Goal: Communication & Community: Answer question/provide support

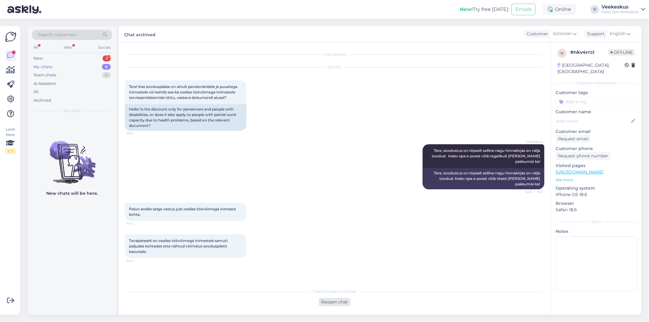
click at [336, 299] on div "Reopen chat" at bounding box center [335, 302] width 32 height 8
click at [323, 301] on div "Estonian to English Take over the chat" at bounding box center [334, 300] width 55 height 11
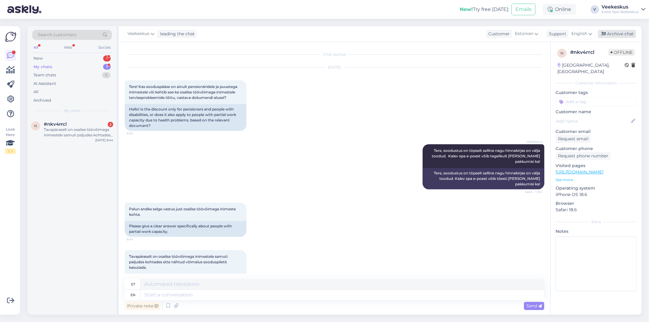
click at [619, 32] on div "Archive chat" at bounding box center [617, 34] width 38 height 8
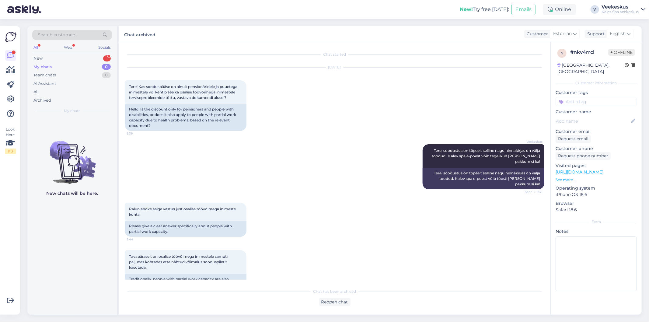
click at [65, 54] on div "Search customers All Web Socials New 1 My chats 0 Team chats 0 AI Assistant All…" at bounding box center [71, 71] width 89 height 91
click at [65, 61] on div "New 1" at bounding box center [72, 58] width 80 height 9
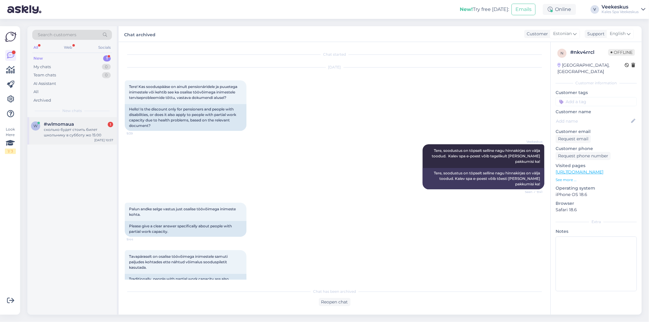
click at [74, 131] on div "сколько будет стоить билет школьнику в субботу жо 15:00" at bounding box center [78, 132] width 69 height 11
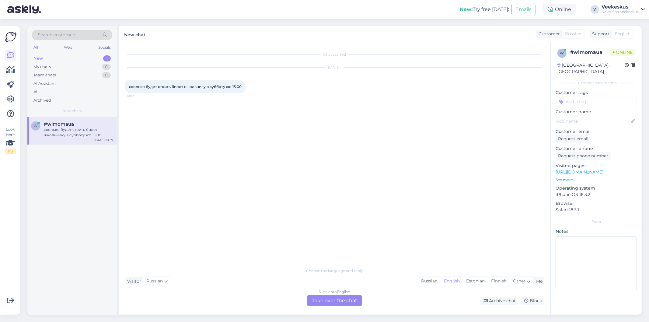
click at [224, 178] on div "Chat started [DATE] сколько будет стоить билет школьнику в субботу жо 15:00 10:…" at bounding box center [337, 153] width 425 height 211
click at [348, 300] on div "Russian to English Take over the chat" at bounding box center [334, 300] width 55 height 11
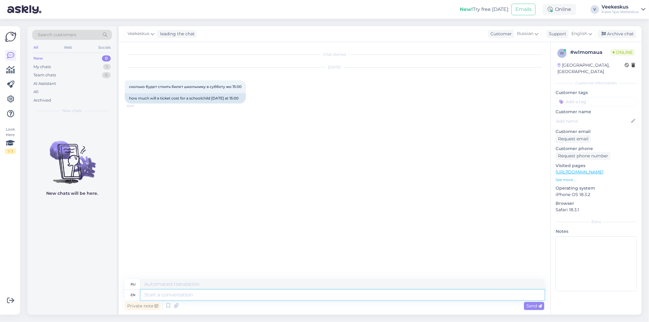
click at [333, 294] on textarea at bounding box center [343, 295] width 404 height 10
paste textarea "[URL][DOMAIN_NAME]"
type textarea "[URL][DOMAIN_NAME]"
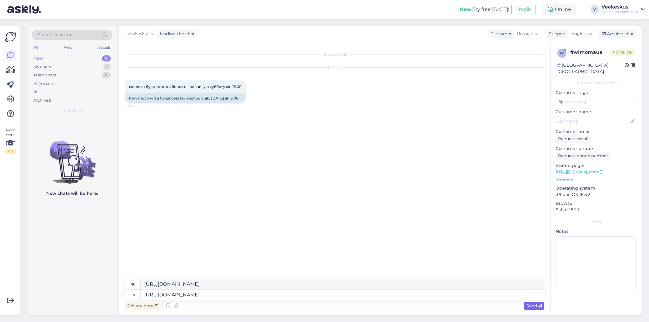
click at [534, 304] on span "Send" at bounding box center [535, 305] width 16 height 5
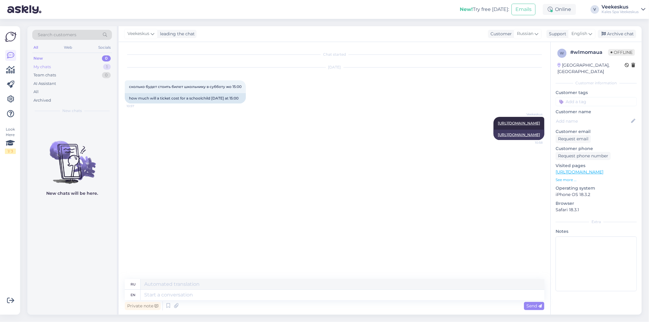
click at [57, 66] on div "My chats 1" at bounding box center [72, 67] width 80 height 9
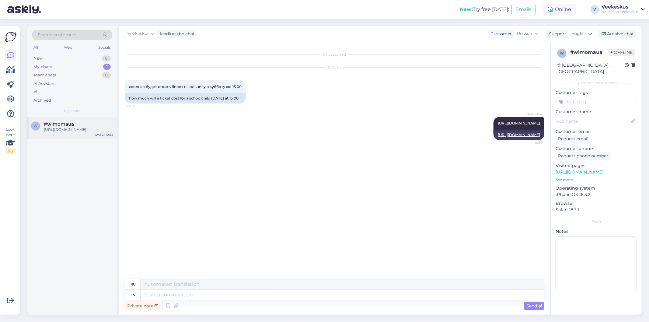
click at [83, 131] on div "[URL][DOMAIN_NAME]" at bounding box center [78, 129] width 69 height 5
click at [625, 34] on div "Archive chat" at bounding box center [617, 34] width 38 height 8
